Goal: Task Accomplishment & Management: Complete application form

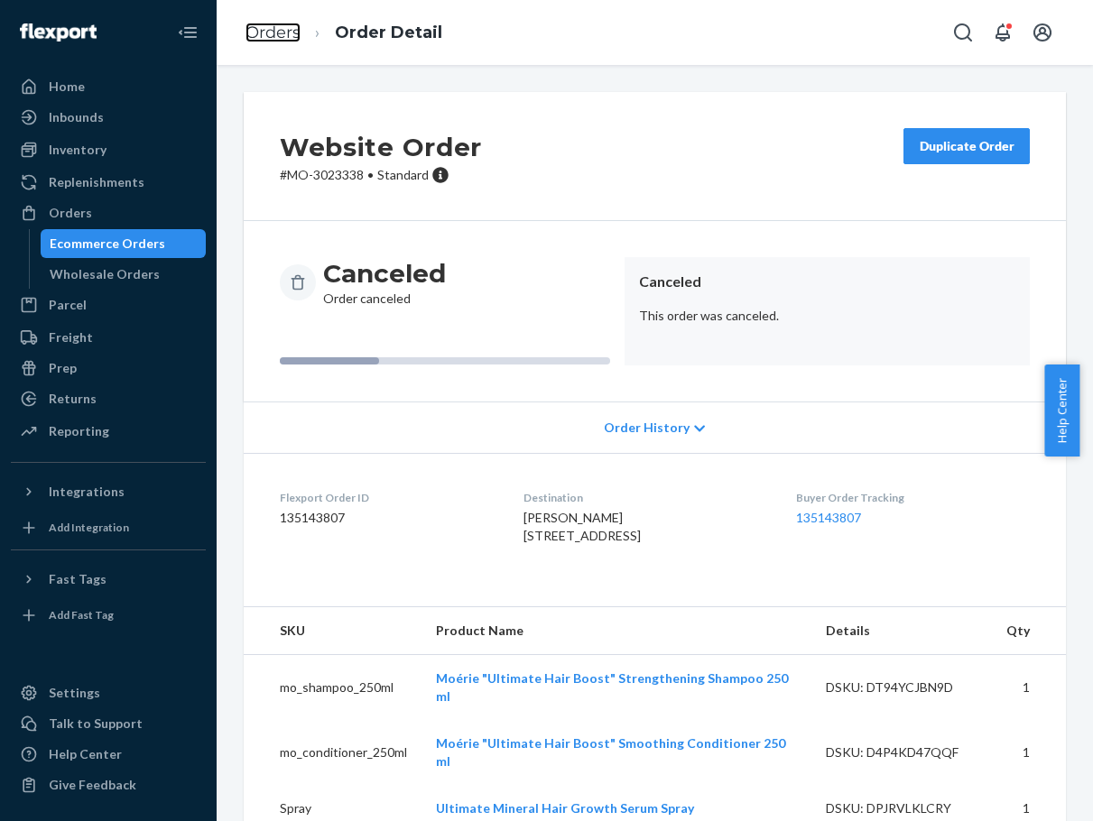
click at [280, 23] on link "Orders" at bounding box center [273, 33] width 55 height 20
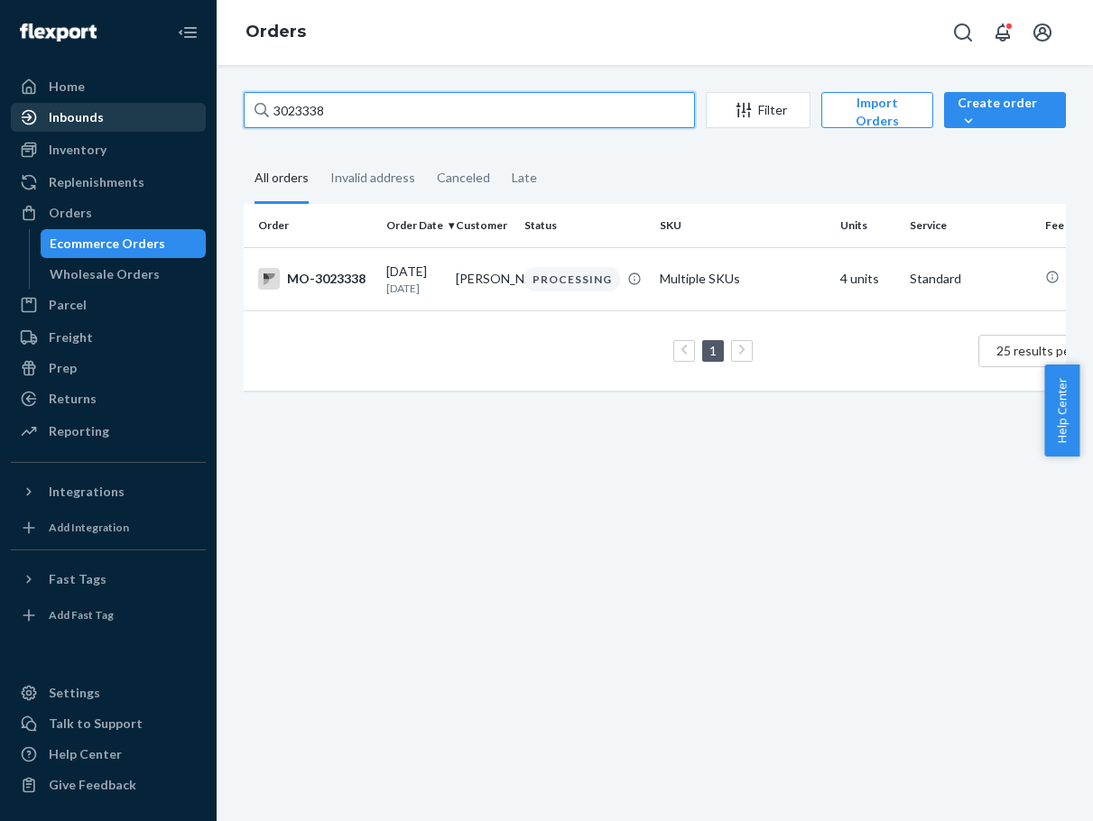
drag, startPoint x: 391, startPoint y: 107, endPoint x: 116, endPoint y: 103, distance: 275.3
click at [116, 103] on div "Home Inbounds Shipping Plans Problems Inventory Products Branded Packaging Repl…" at bounding box center [546, 410] width 1093 height 821
paste input "2920983"
type input "2920983"
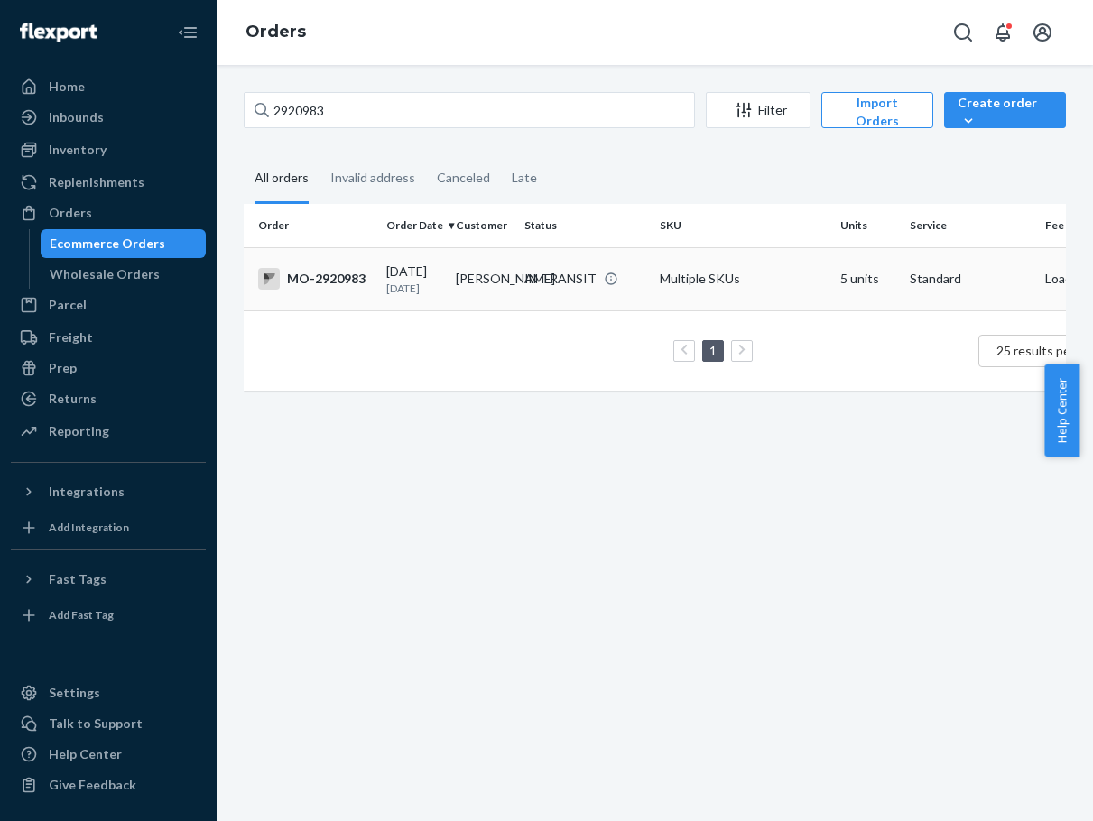
click at [522, 288] on div "IN TRANSIT" at bounding box center [585, 279] width 128 height 18
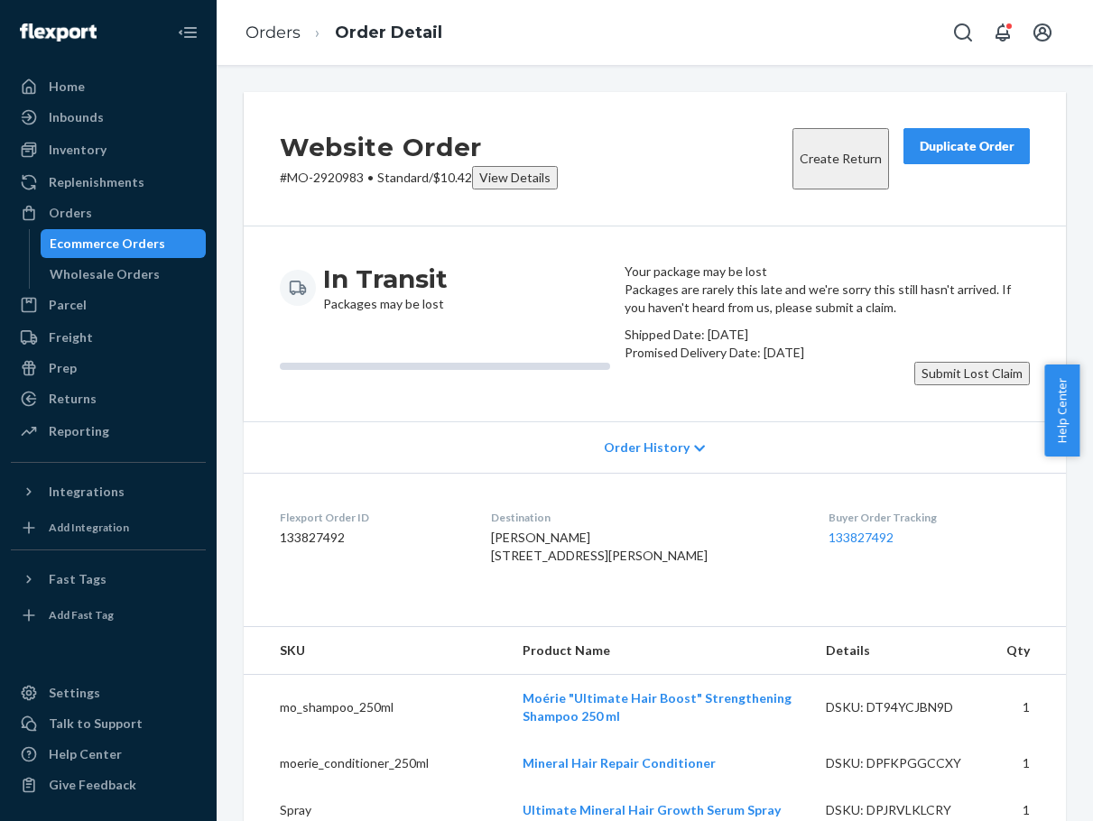
scroll to position [542, 0]
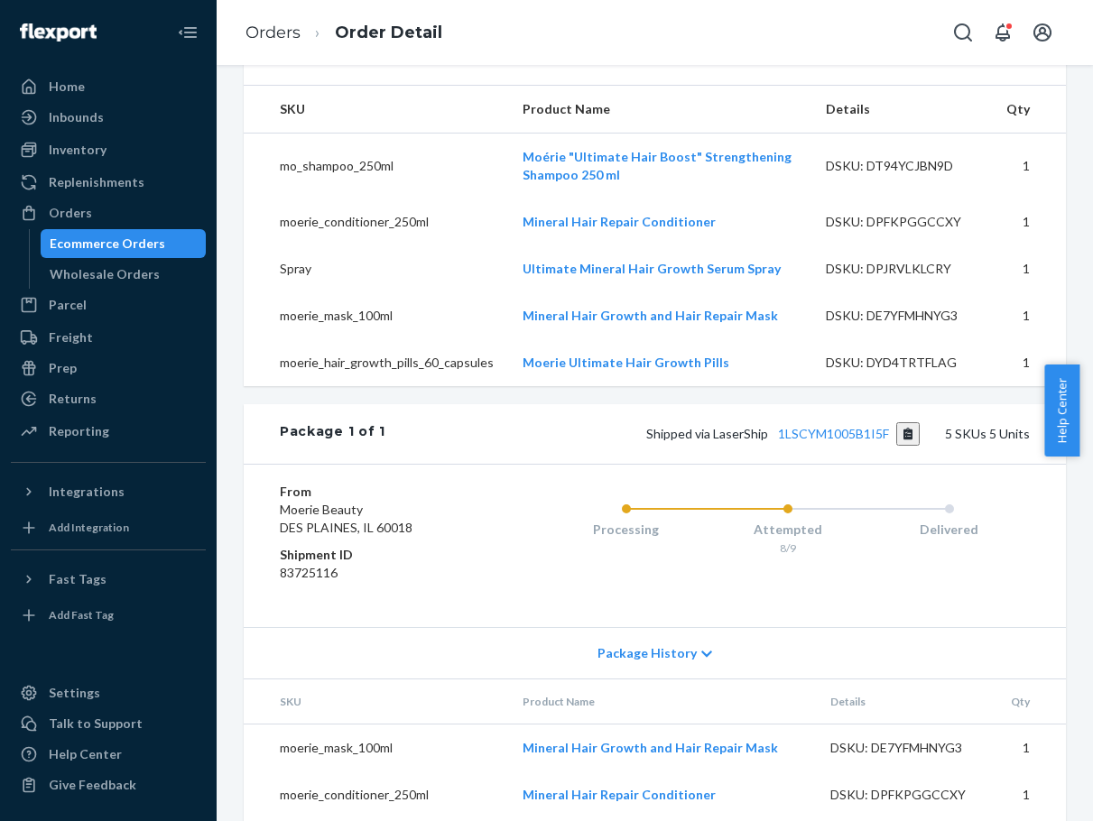
click at [707, 28] on div "Orders Order Detail" at bounding box center [655, 32] width 876 height 65
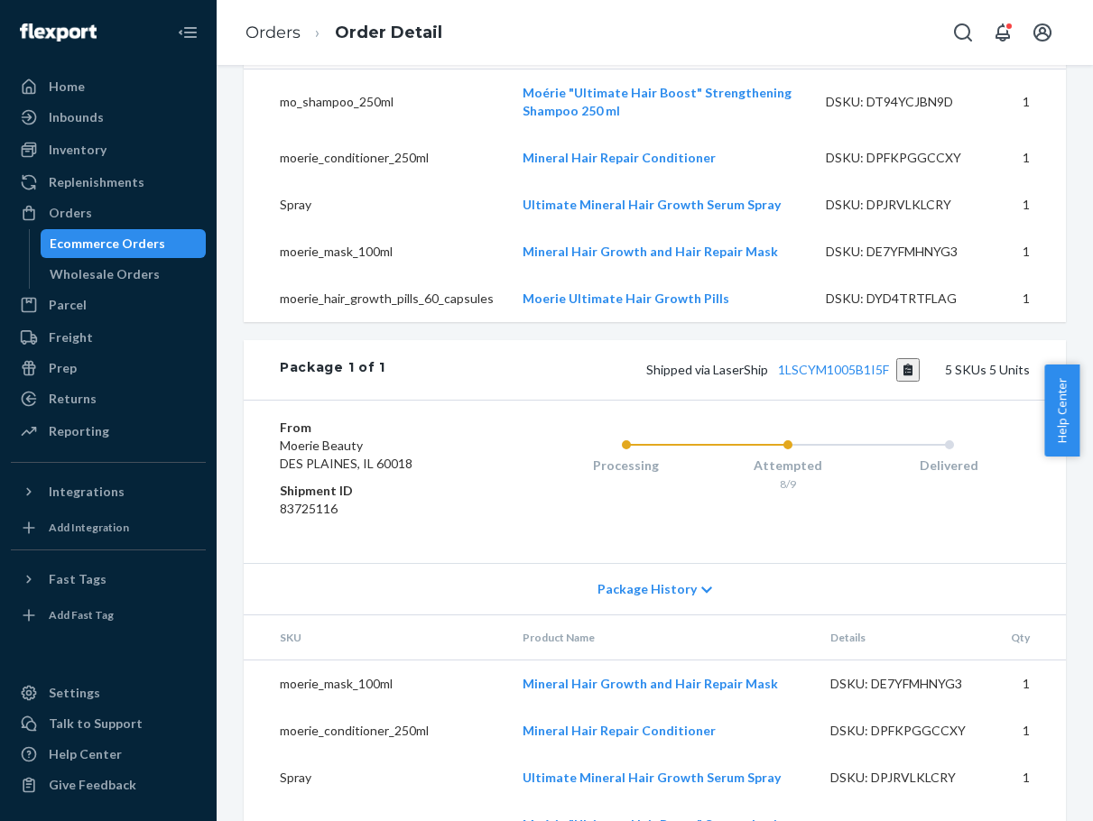
scroll to position [632, 0]
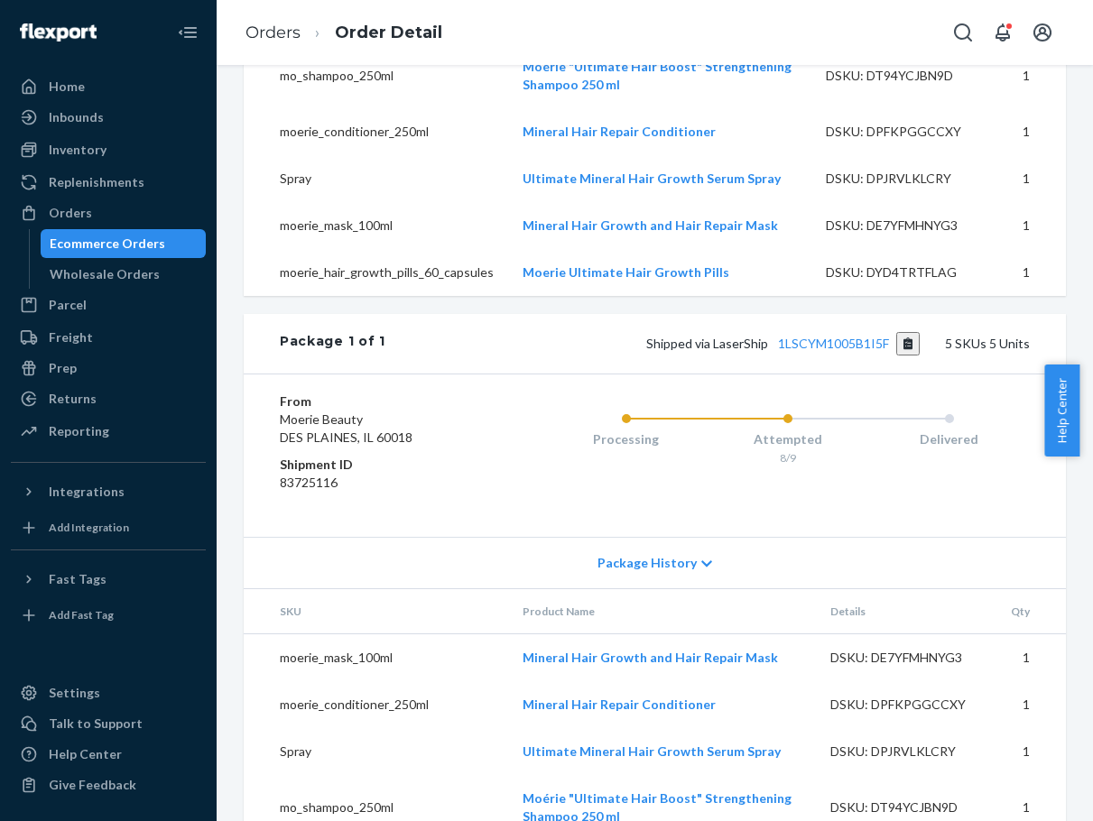
click at [857, 519] on div "Processing Attempted 8/9 Delivered" at bounding box center [752, 456] width 556 height 126
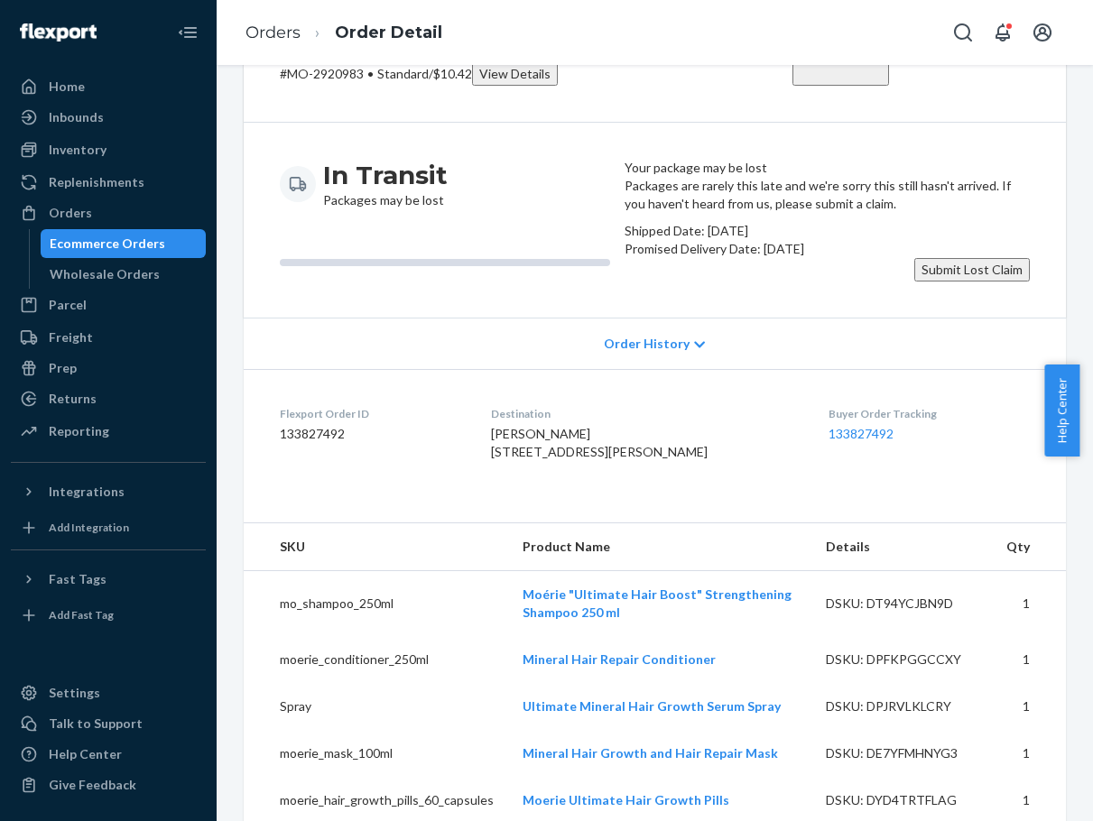
scroll to position [90, 0]
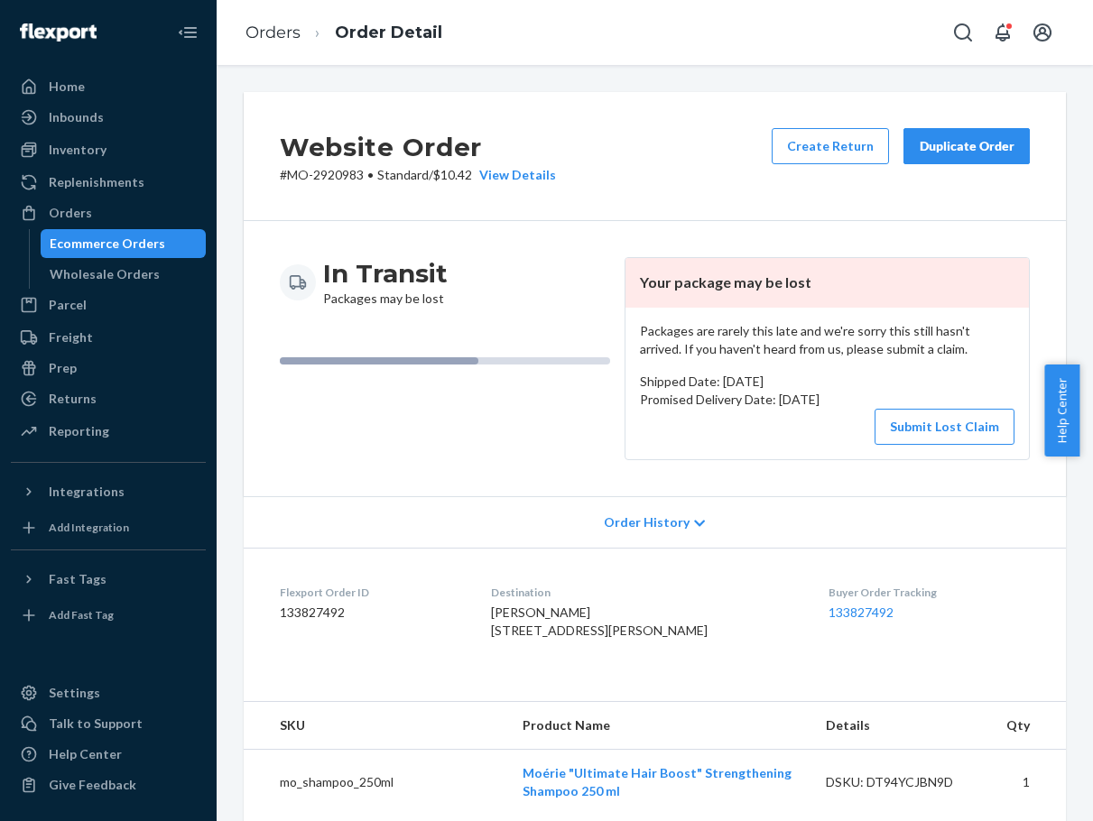
click at [602, 40] on div "Orders Order Detail" at bounding box center [655, 32] width 876 height 65
click at [653, 29] on div "Orders Order Detail" at bounding box center [655, 32] width 876 height 65
click at [906, 418] on button "Submit Lost Claim" at bounding box center [945, 427] width 140 height 36
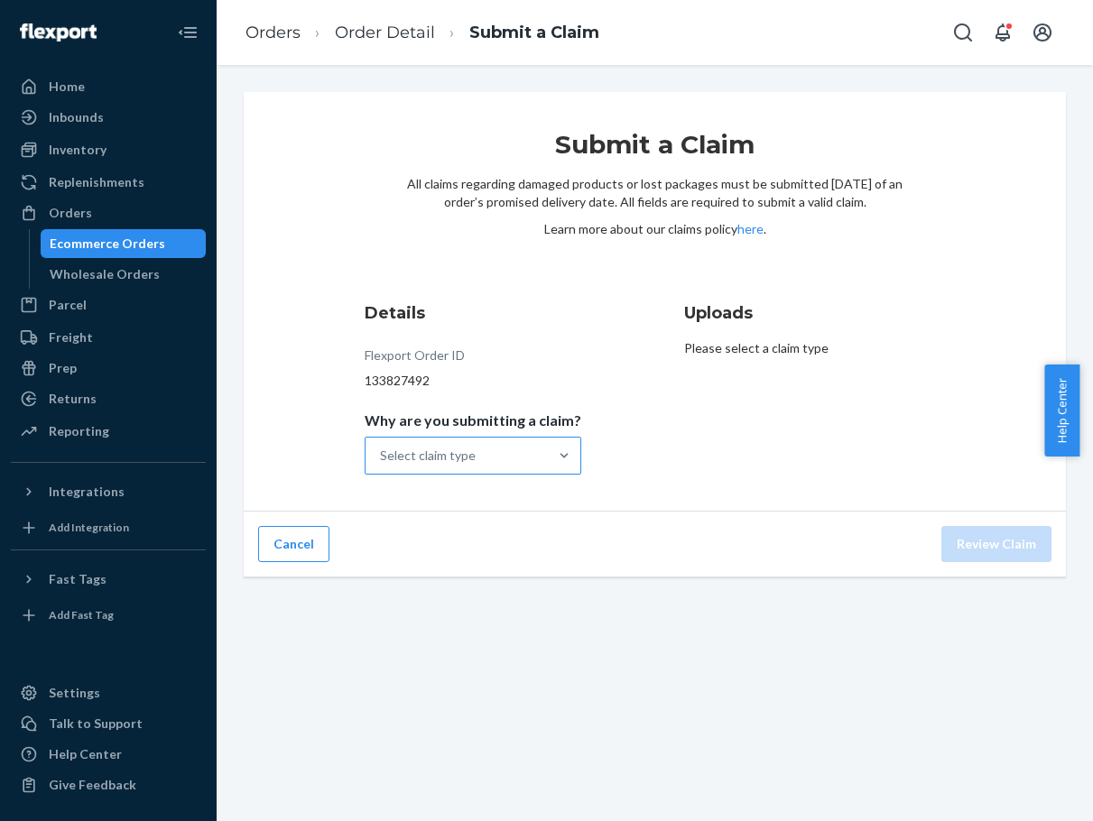
click at [530, 445] on div "Select claim type" at bounding box center [457, 456] width 182 height 36
click at [382, 447] on input "Why are you submitting a claim? Select claim type" at bounding box center [381, 456] width 2 height 18
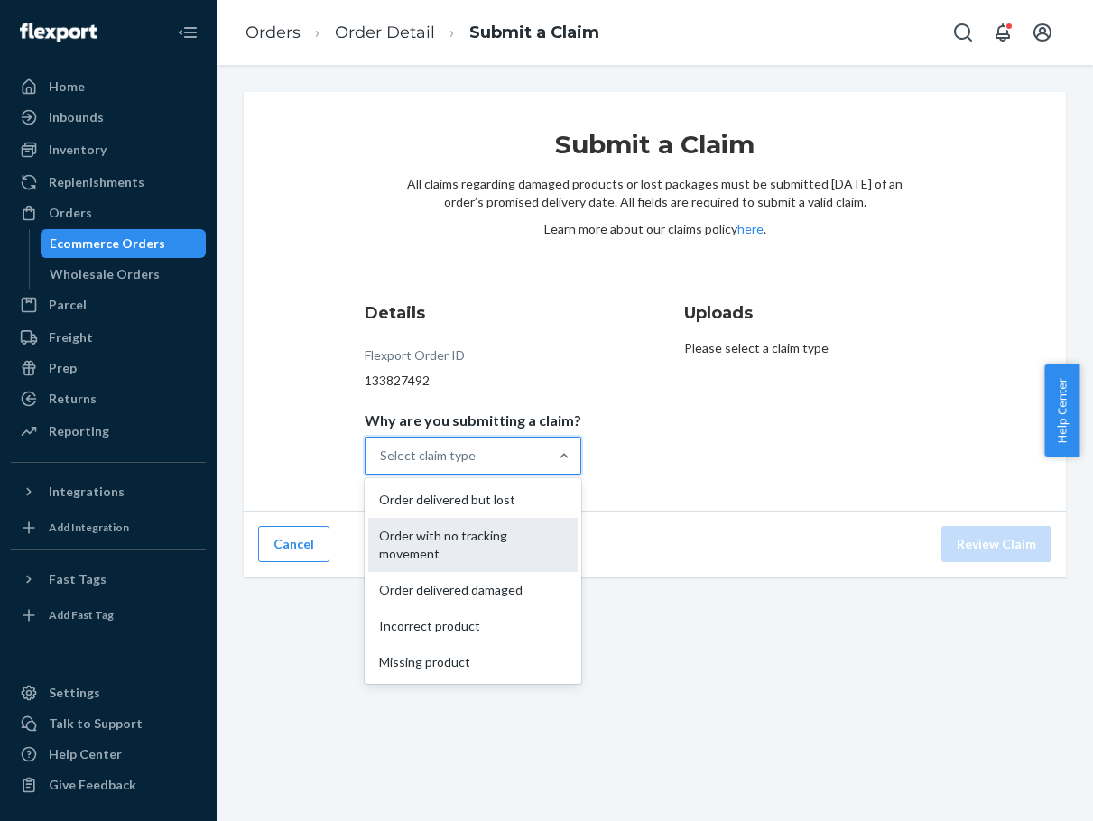
click at [511, 534] on div "Order with no tracking movement" at bounding box center [472, 545] width 209 height 54
click at [382, 465] on input "Why are you submitting a claim? option Order with no tracking movement focused,…" at bounding box center [381, 456] width 2 height 18
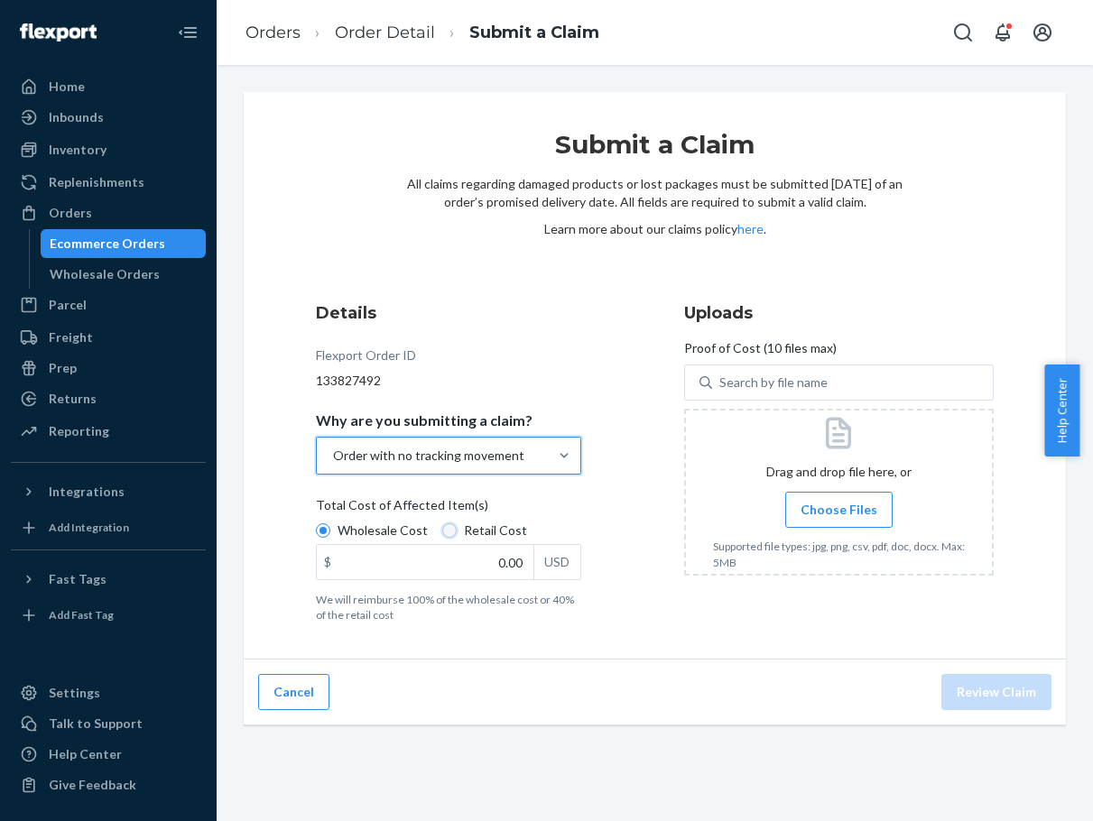
click at [445, 533] on input "Retail Cost" at bounding box center [449, 531] width 14 height 14
radio input "true"
radio input "false"
click at [963, 305] on h3 "Uploads" at bounding box center [839, 312] width 310 height 23
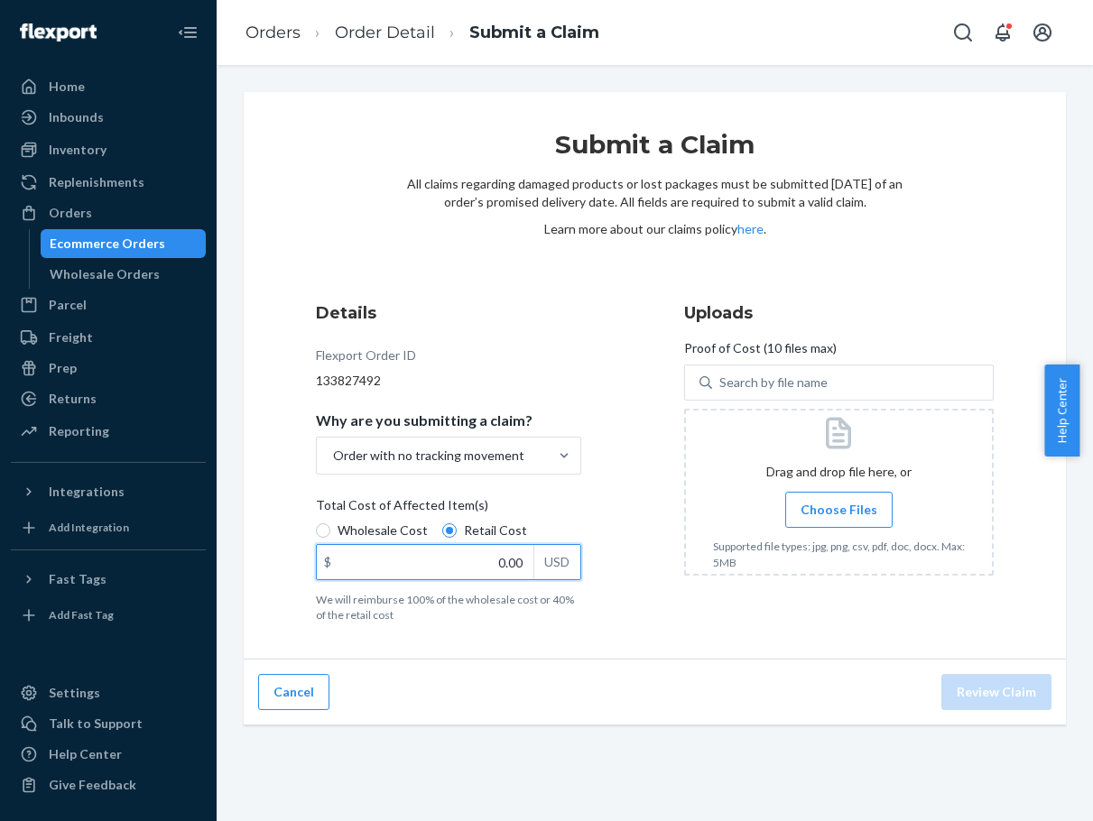
click at [496, 559] on input "0.00" at bounding box center [425, 562] width 217 height 34
type input "76.40"
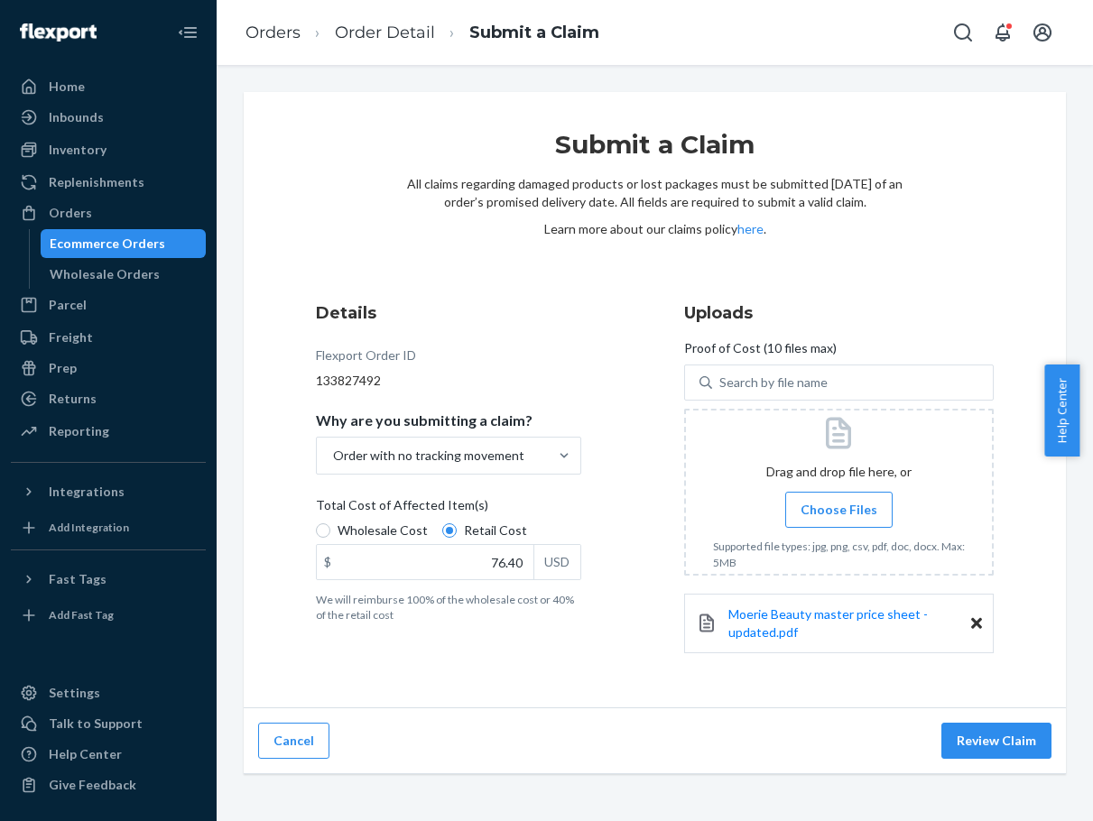
click at [975, 742] on button "Review Claim" at bounding box center [996, 741] width 110 height 36
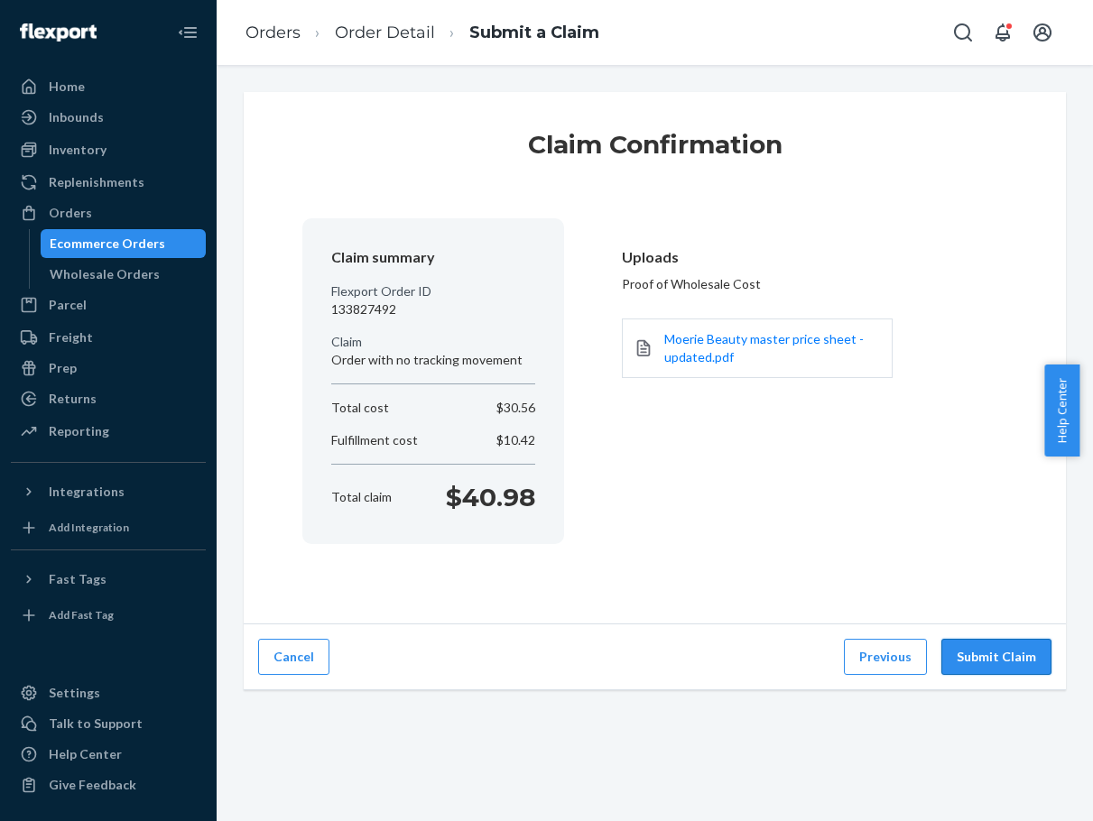
click at [954, 650] on button "Submit Claim" at bounding box center [996, 657] width 110 height 36
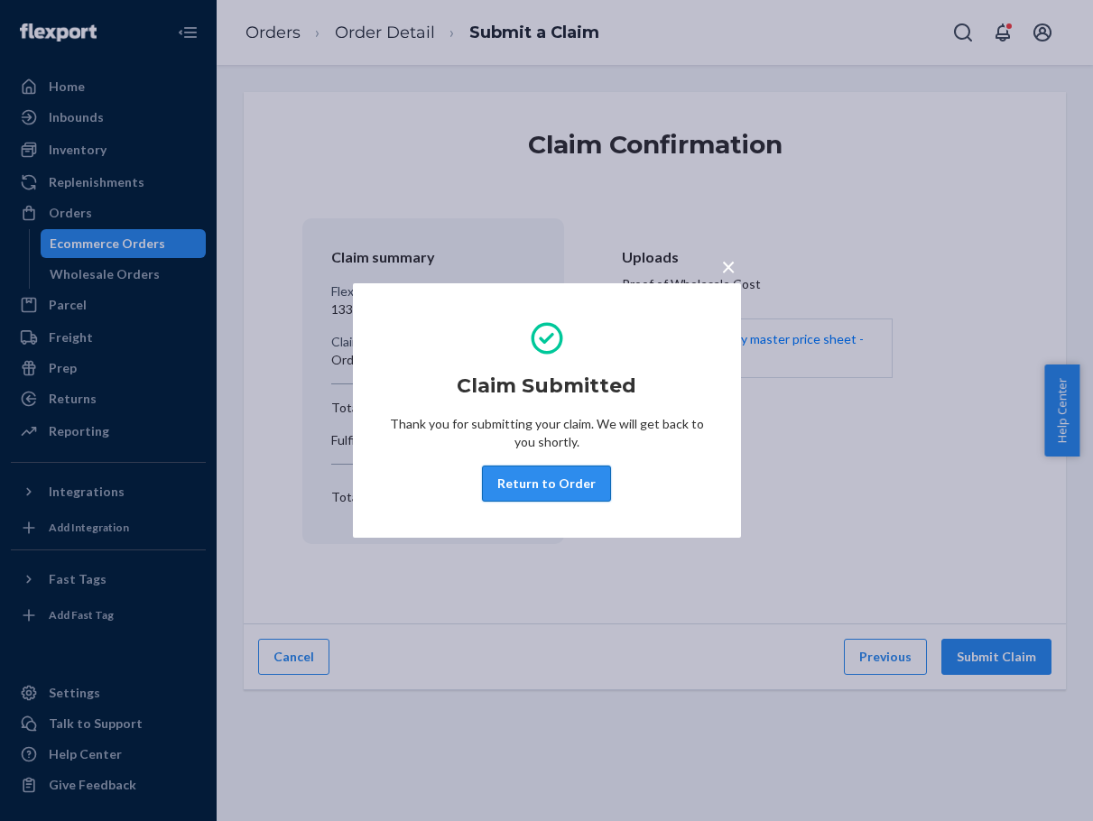
click at [584, 495] on button "Return to Order" at bounding box center [546, 484] width 129 height 36
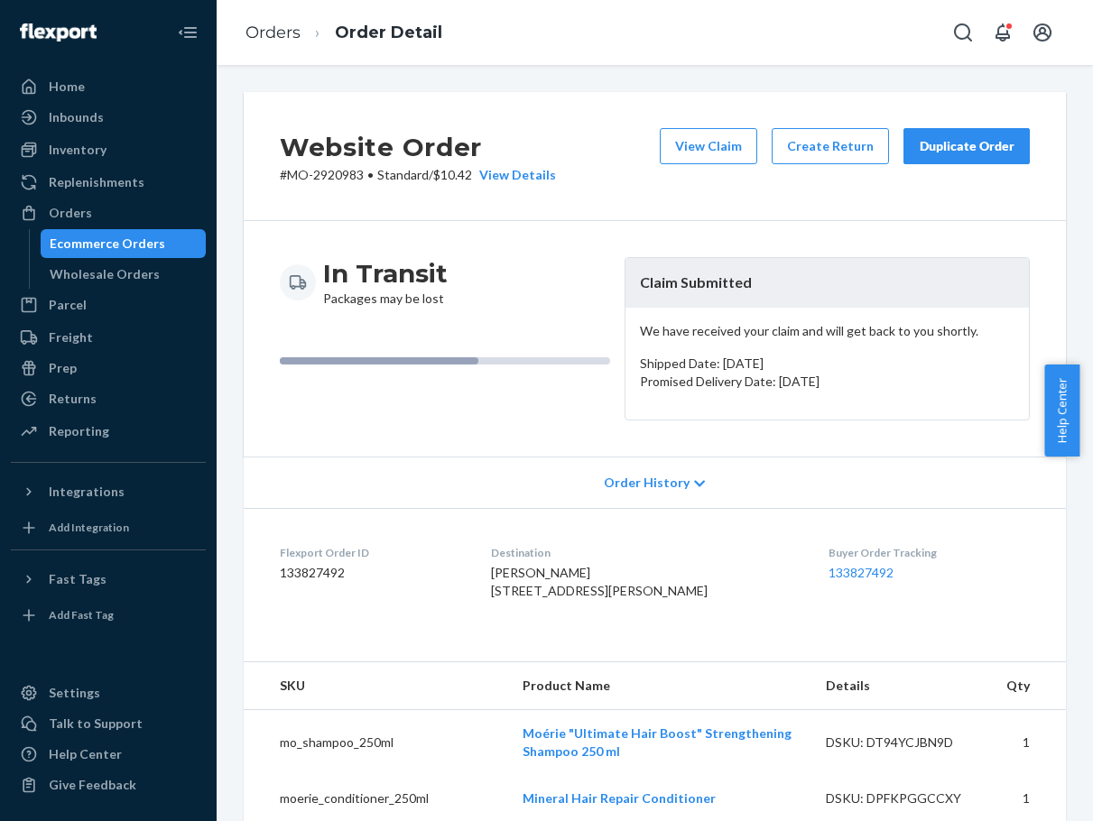
drag, startPoint x: 626, startPoint y: 419, endPoint x: 635, endPoint y: 408, distance: 14.7
drag, startPoint x: 635, startPoint y: 408, endPoint x: 1034, endPoint y: 542, distance: 420.7
click at [1034, 542] on dl "Flexport Order ID 133827492 Destination [PERSON_NAME] [STREET_ADDRESS][PERSON_N…" at bounding box center [655, 575] width 822 height 135
click at [960, 156] on button "Duplicate Order" at bounding box center [967, 146] width 126 height 36
click at [281, 35] on link "Orders" at bounding box center [273, 33] width 55 height 20
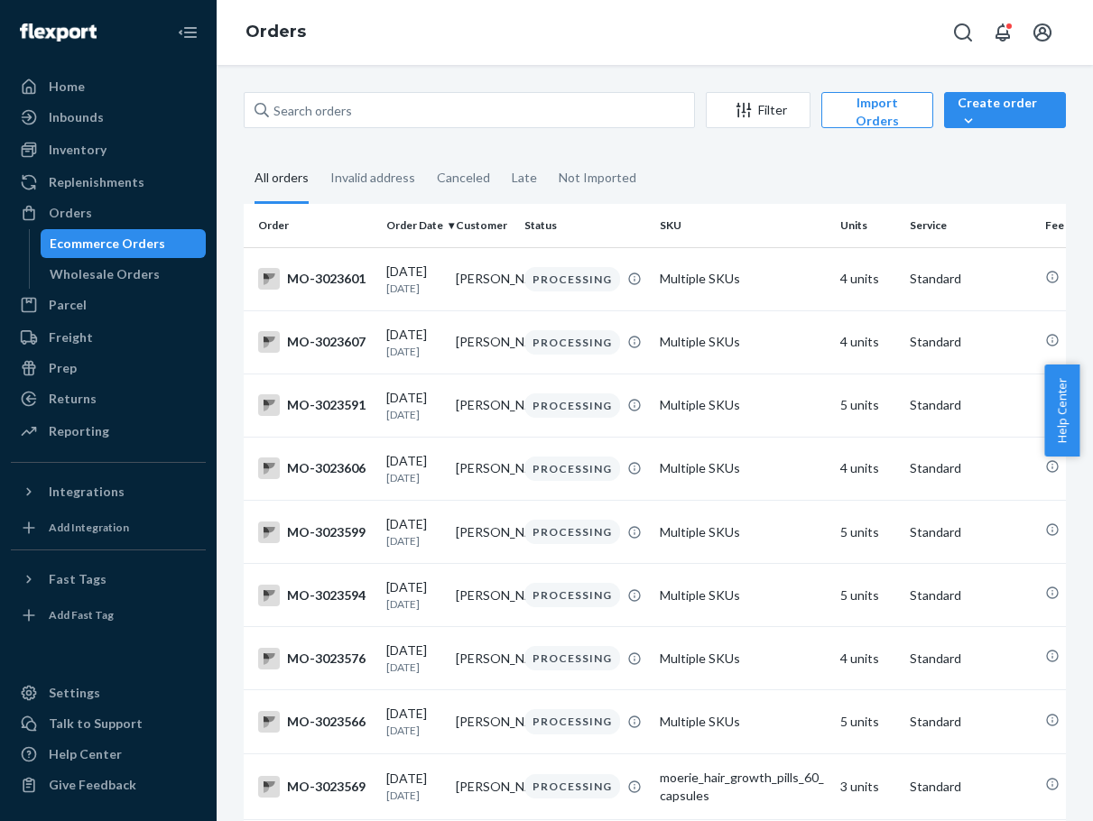
click at [496, 1] on div "Orders" at bounding box center [655, 32] width 876 height 65
click at [405, 123] on input "text" at bounding box center [469, 110] width 451 height 36
paste input "2920983"
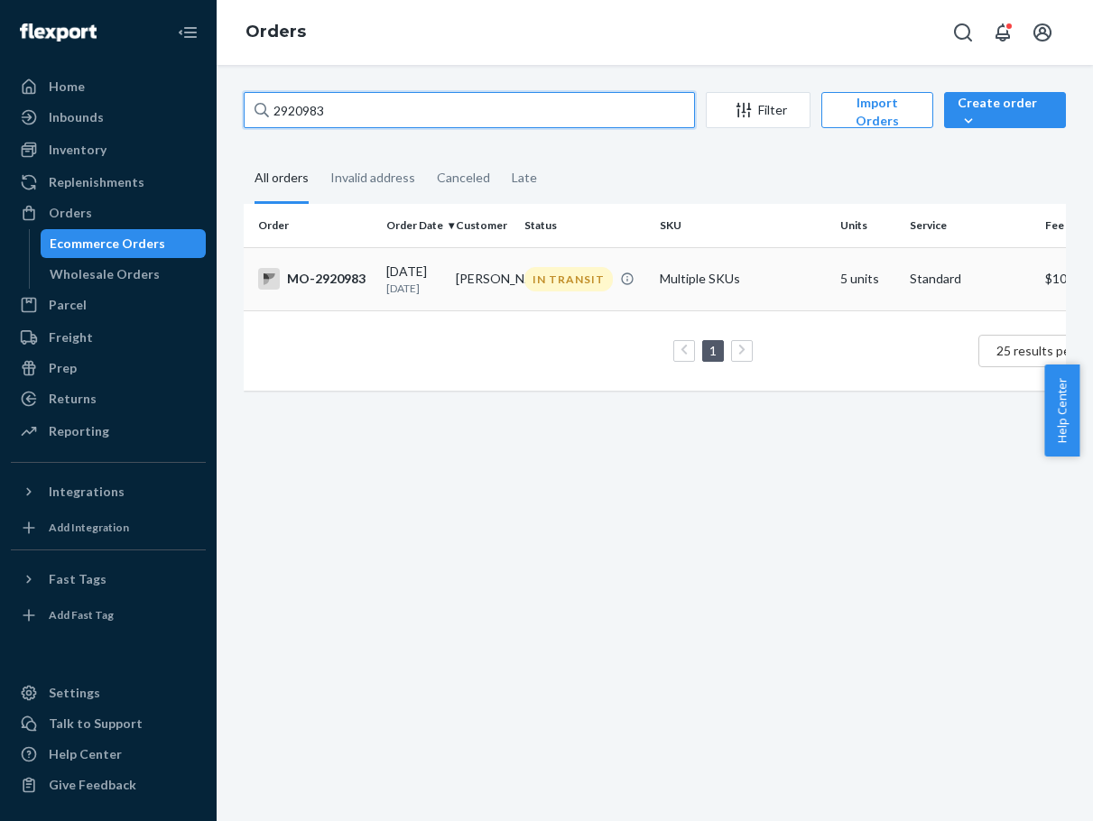
type input "2920983"
click at [451, 289] on td "[PERSON_NAME]" at bounding box center [484, 278] width 70 height 63
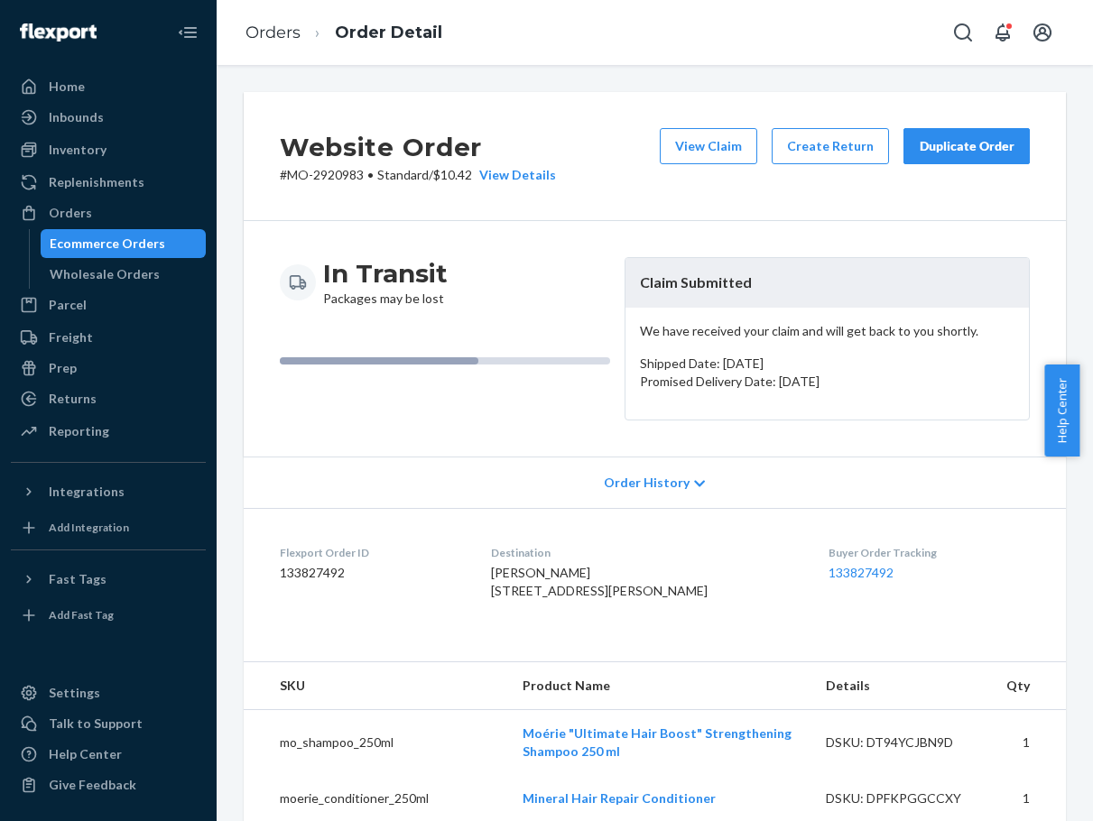
click at [981, 171] on div "View Claim Create Return Duplicate Order" at bounding box center [845, 156] width 385 height 56
click at [969, 139] on div "Duplicate Order" at bounding box center [967, 146] width 96 height 18
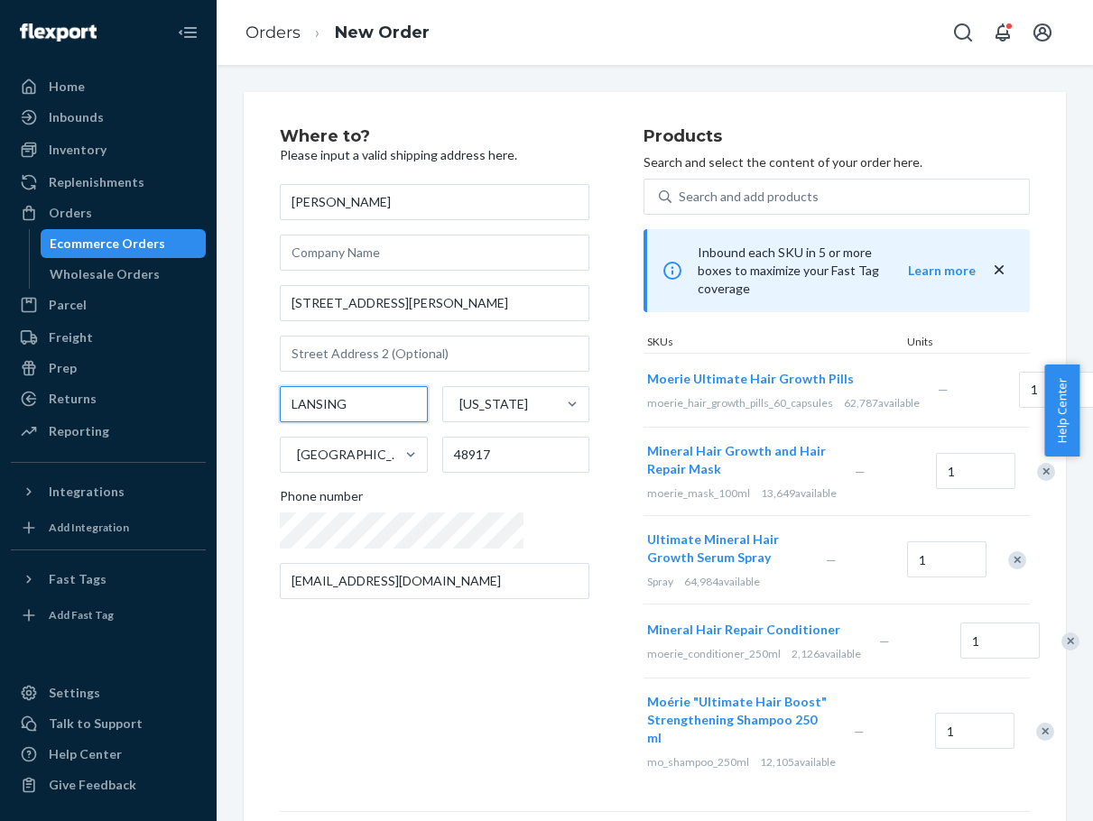
click at [331, 410] on input "LANSING" at bounding box center [354, 404] width 148 height 36
click at [375, 412] on input "LANSING" at bounding box center [354, 404] width 148 height 36
drag, startPoint x: 370, startPoint y: 408, endPoint x: 217, endPoint y: 383, distance: 155.5
click at [217, 383] on div "Where to? Please input a valid shipping address here. [PERSON_NAME] [STREET_ADD…" at bounding box center [655, 443] width 876 height 756
paste input "Sunfield"
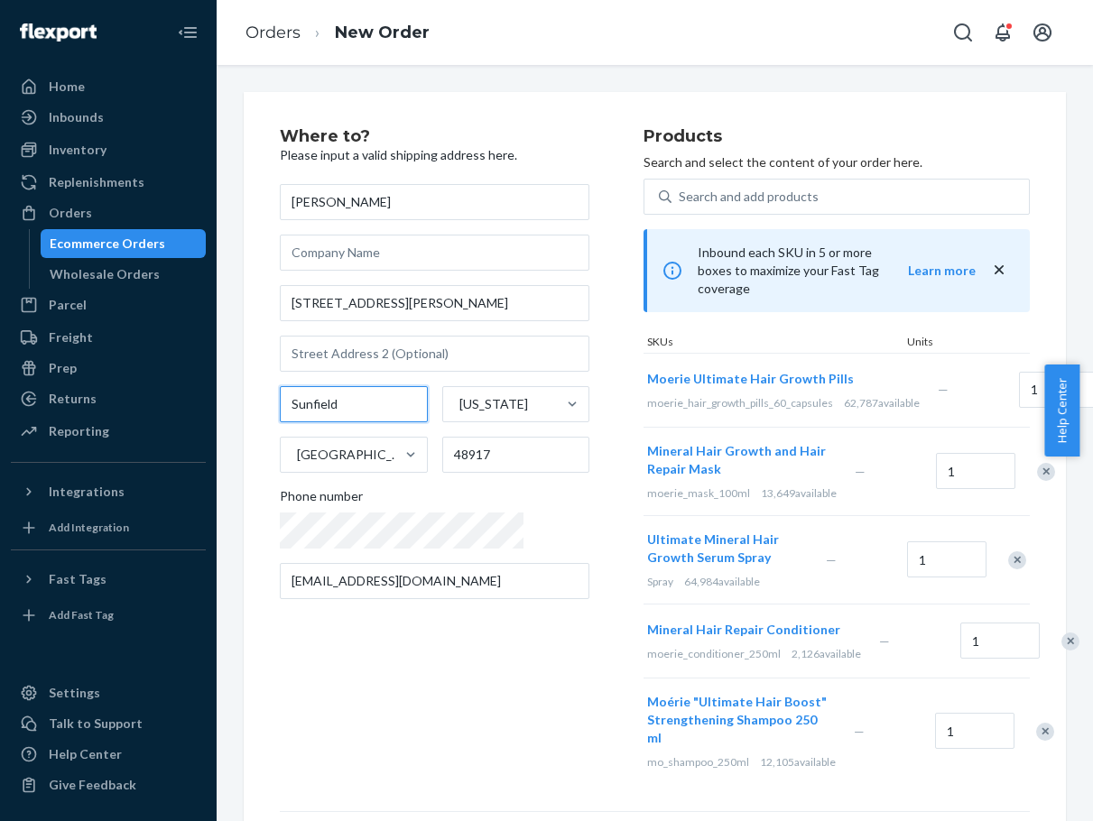
type input "Sunfield"
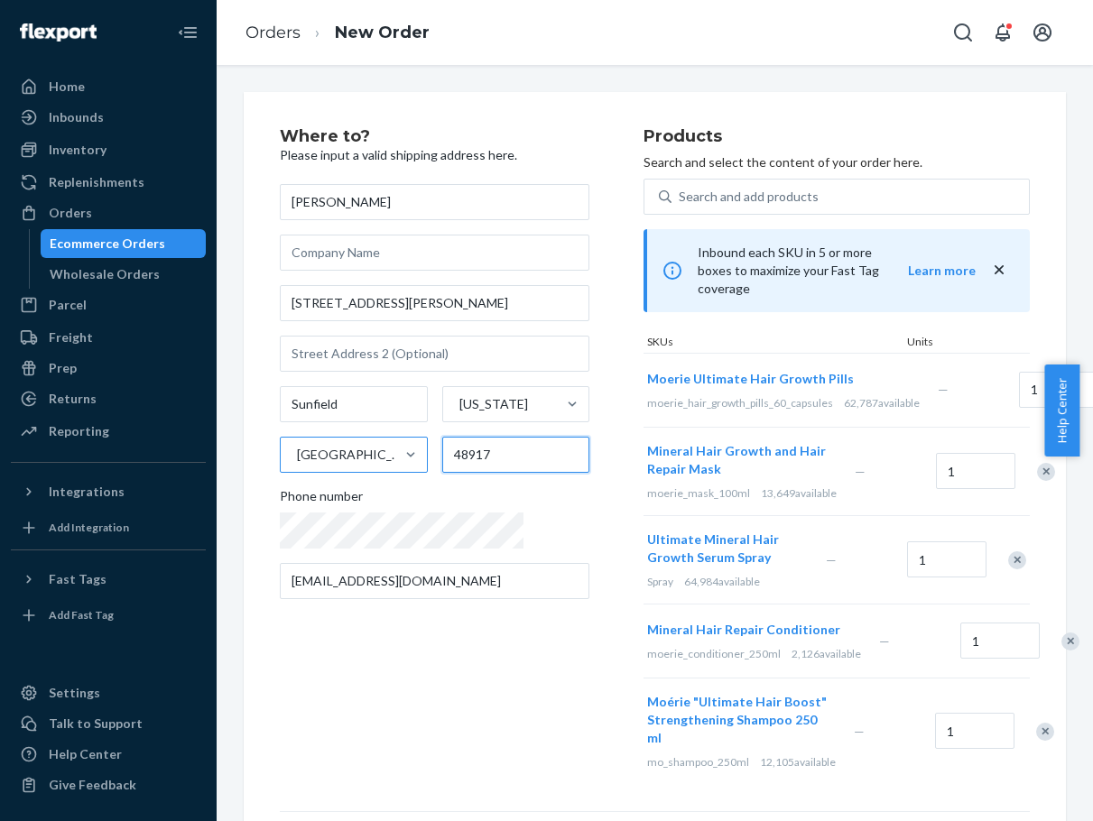
drag, startPoint x: 476, startPoint y: 447, endPoint x: 283, endPoint y: 441, distance: 192.3
click at [283, 441] on div "Sunfield [US_STATE] [GEOGRAPHIC_DATA] 48917" at bounding box center [435, 429] width 310 height 87
paste input "890"
type input "48890"
click at [449, 686] on div "Where to? Please input a valid shipping address here. [PERSON_NAME] [STREET_ADD…" at bounding box center [462, 456] width 364 height 656
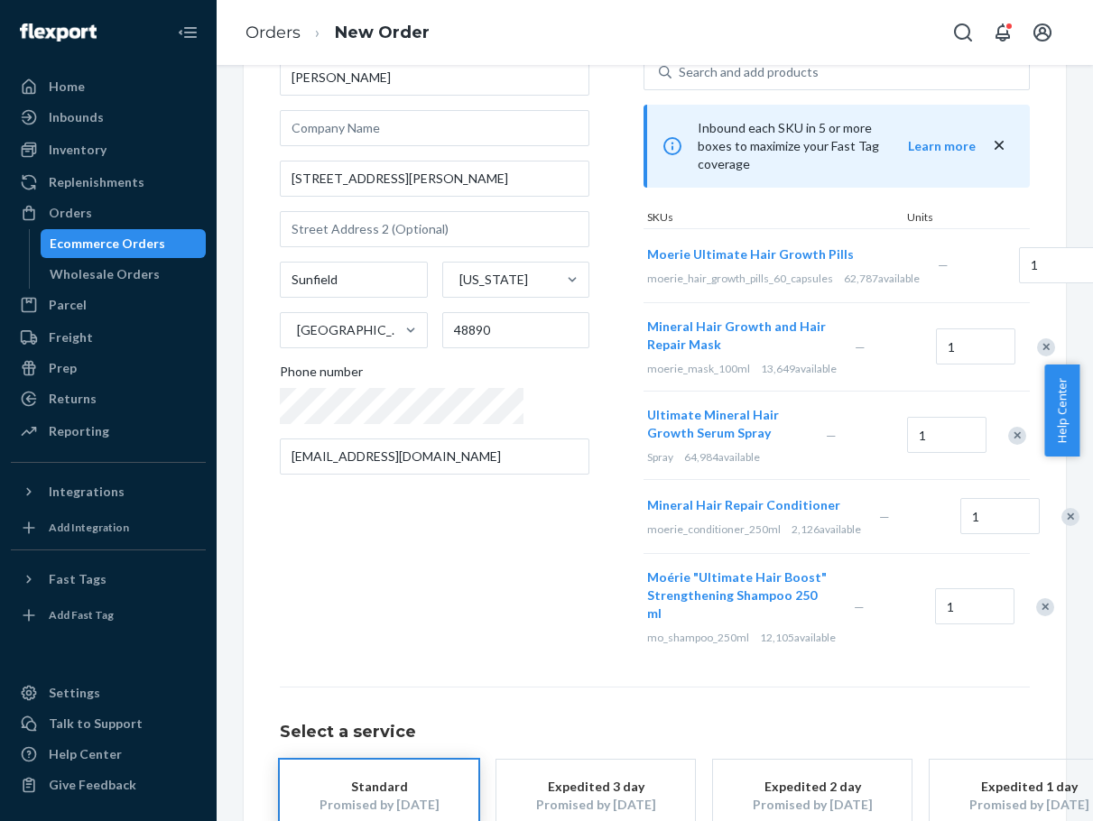
scroll to position [233, 0]
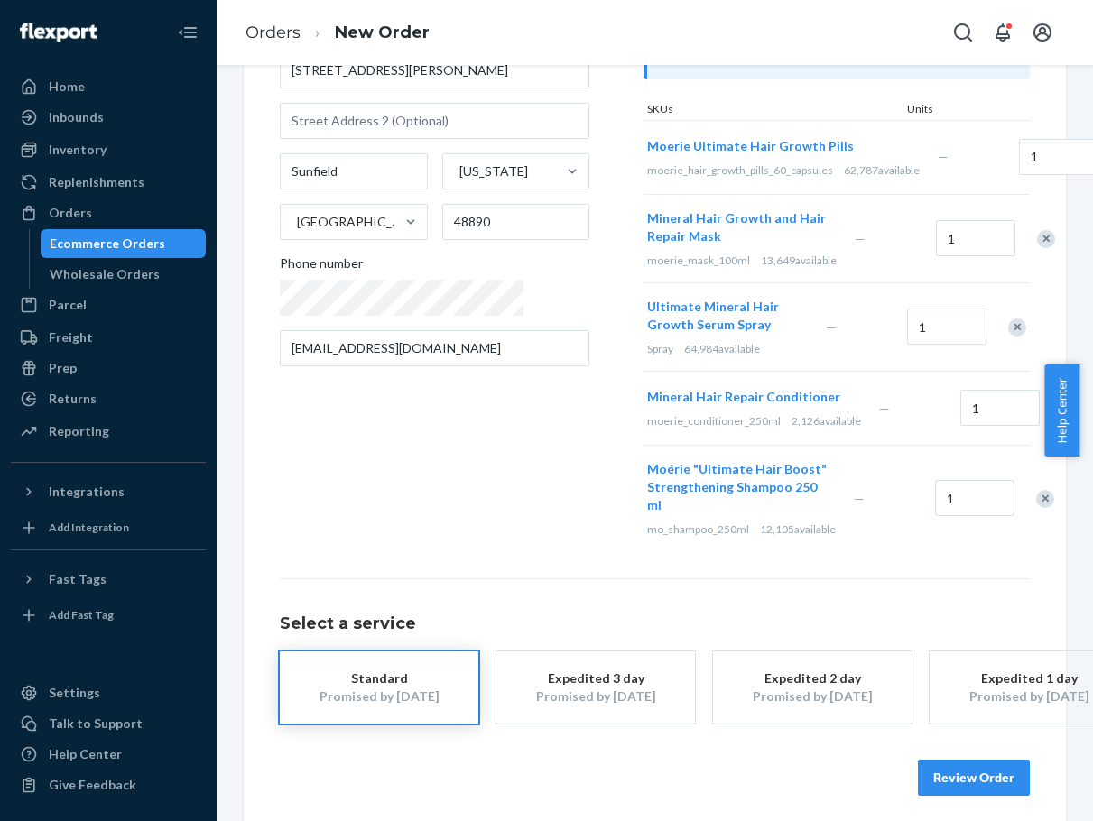
click at [947, 773] on div "Where to? Please input a valid shipping address here. [PERSON_NAME] [STREET_ADD…" at bounding box center [655, 345] width 822 height 973
click at [948, 761] on button "Review Order" at bounding box center [974, 778] width 112 height 36
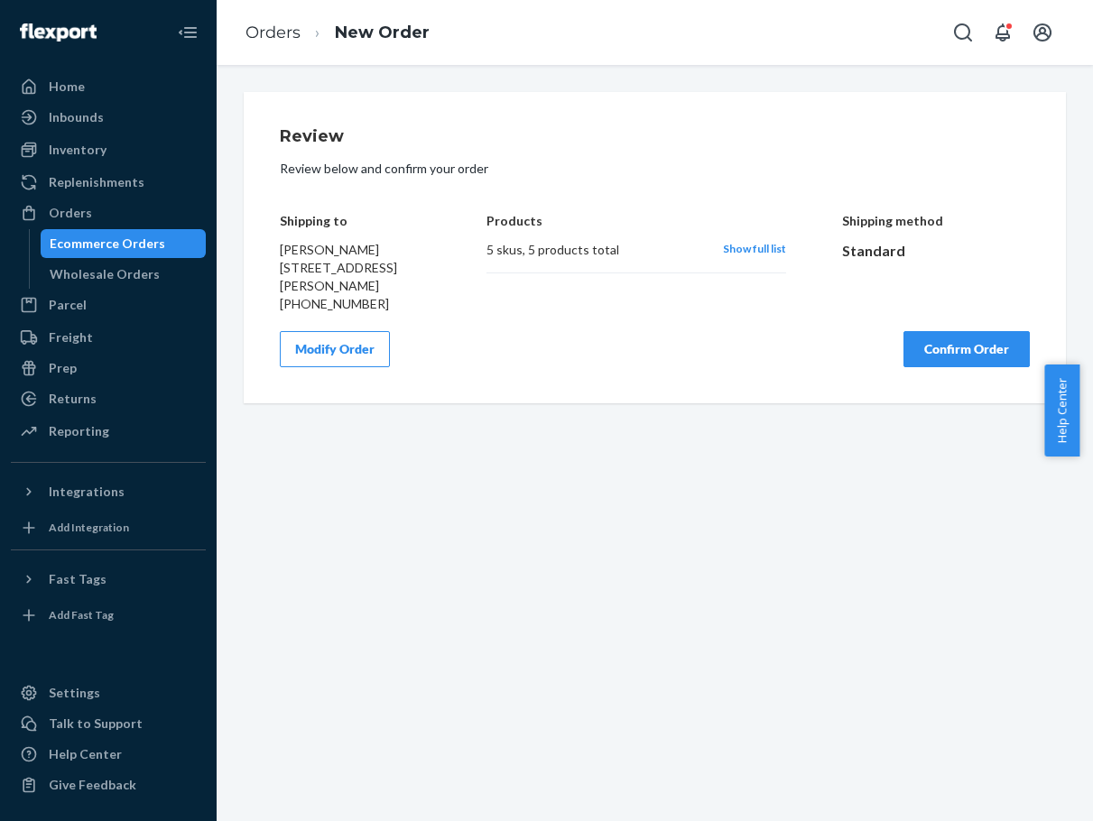
scroll to position [0, 0]
click at [958, 349] on button "Confirm Order" at bounding box center [967, 349] width 126 height 36
